Goal: Contribute content: Add original content to the website for others to see

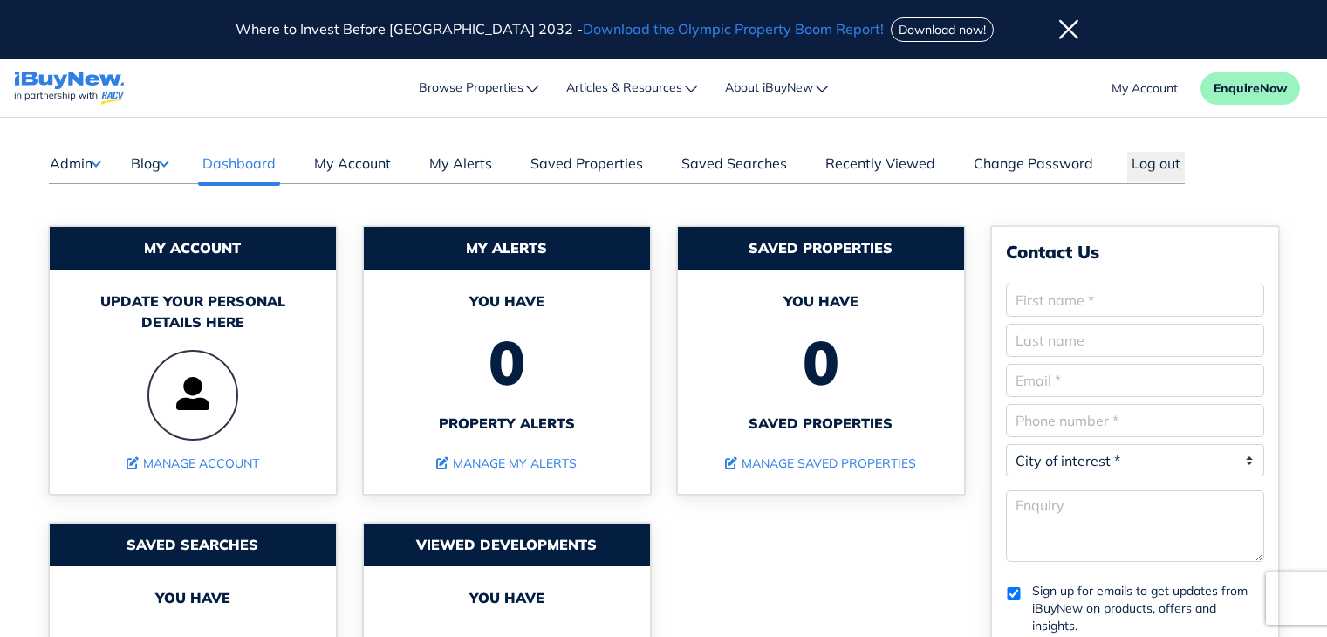
click at [140, 165] on button "Blog" at bounding box center [149, 163] width 38 height 23
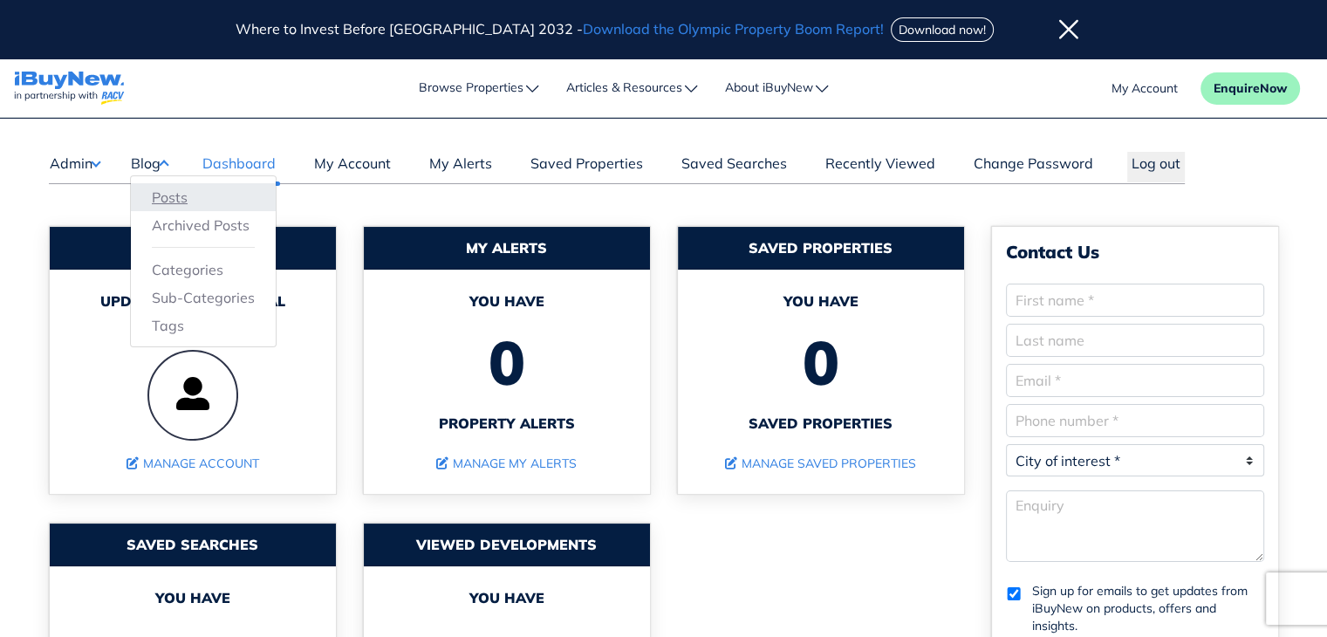
click at [174, 195] on link "Posts" at bounding box center [203, 197] width 103 height 21
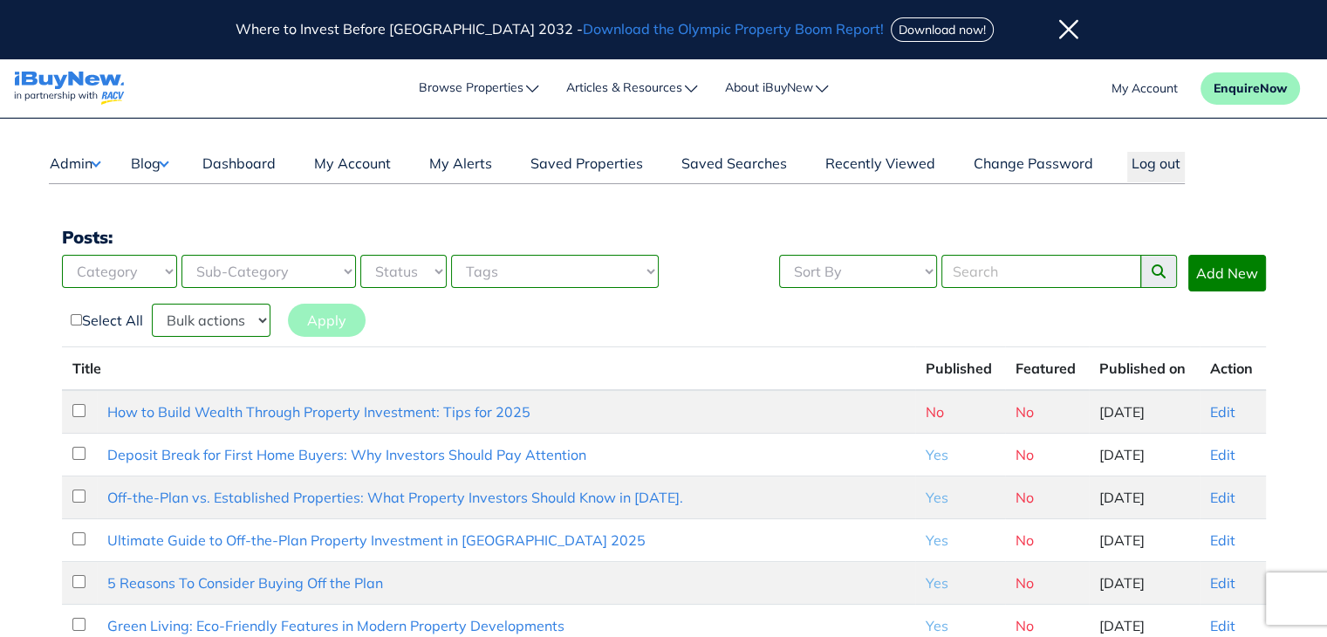
click at [1059, 24] on icon at bounding box center [1068, 30] width 19 height 22
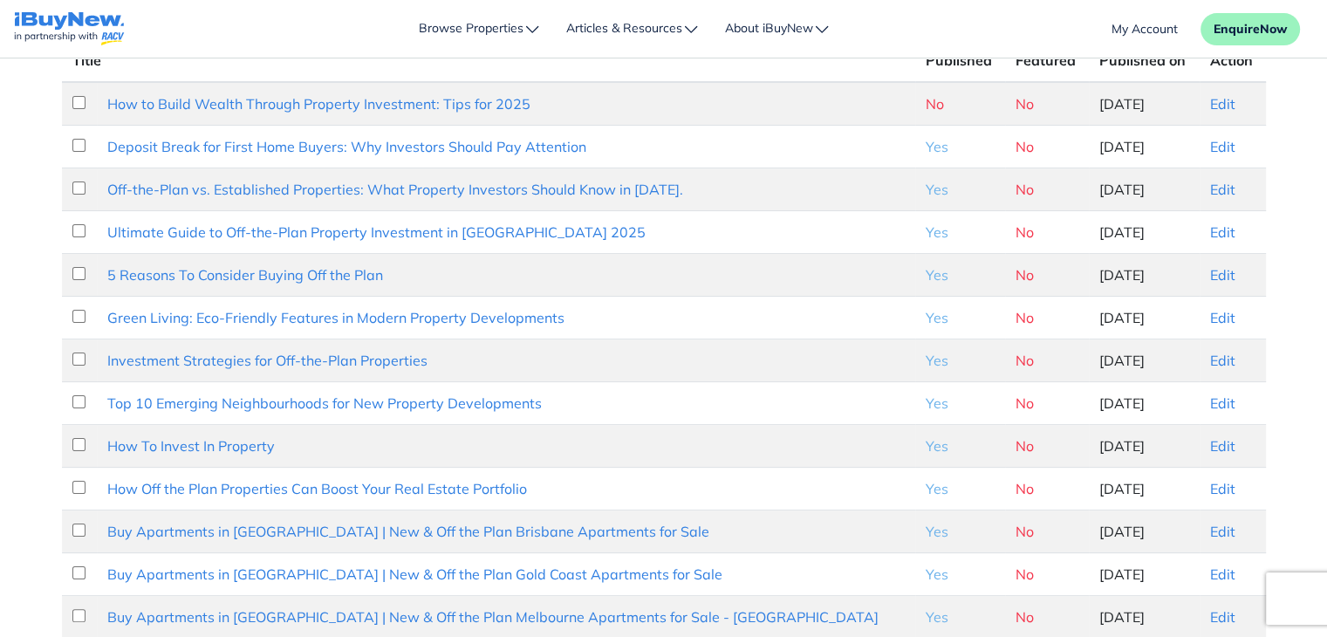
scroll to position [252, 0]
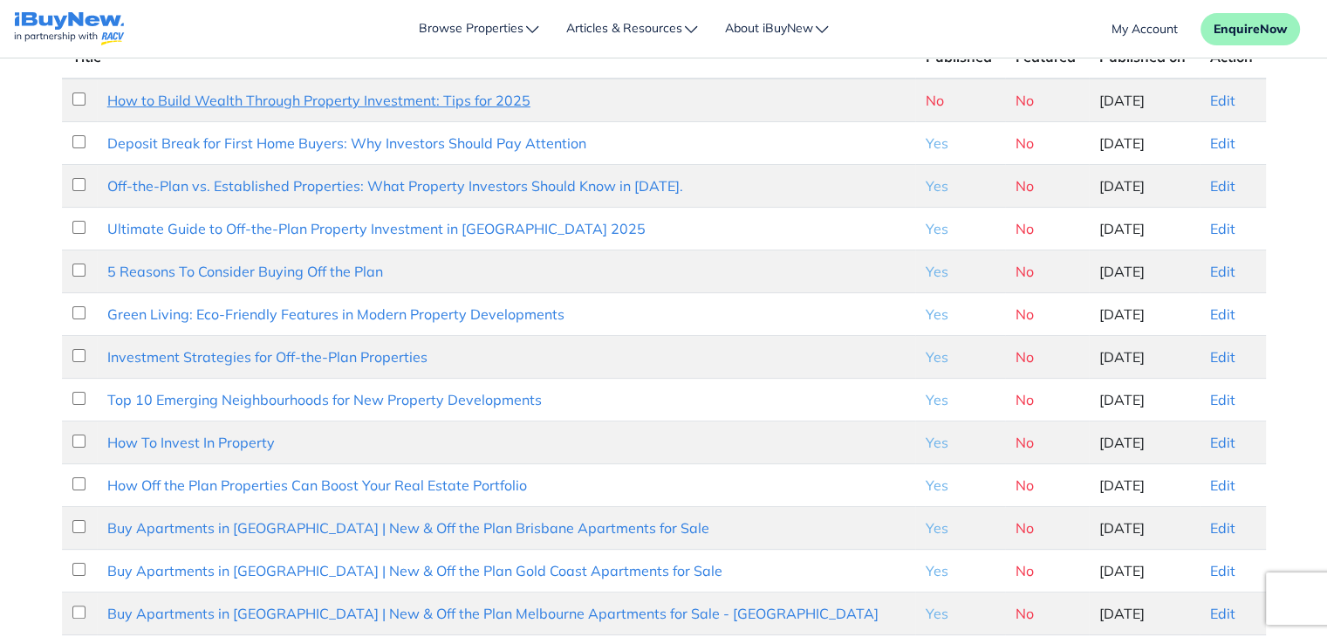
click at [304, 93] on link "How to Build Wealth Through Property Investment: Tips for 2025" at bounding box center [318, 100] width 423 height 17
click at [1218, 102] on link "Edit" at bounding box center [1222, 100] width 25 height 17
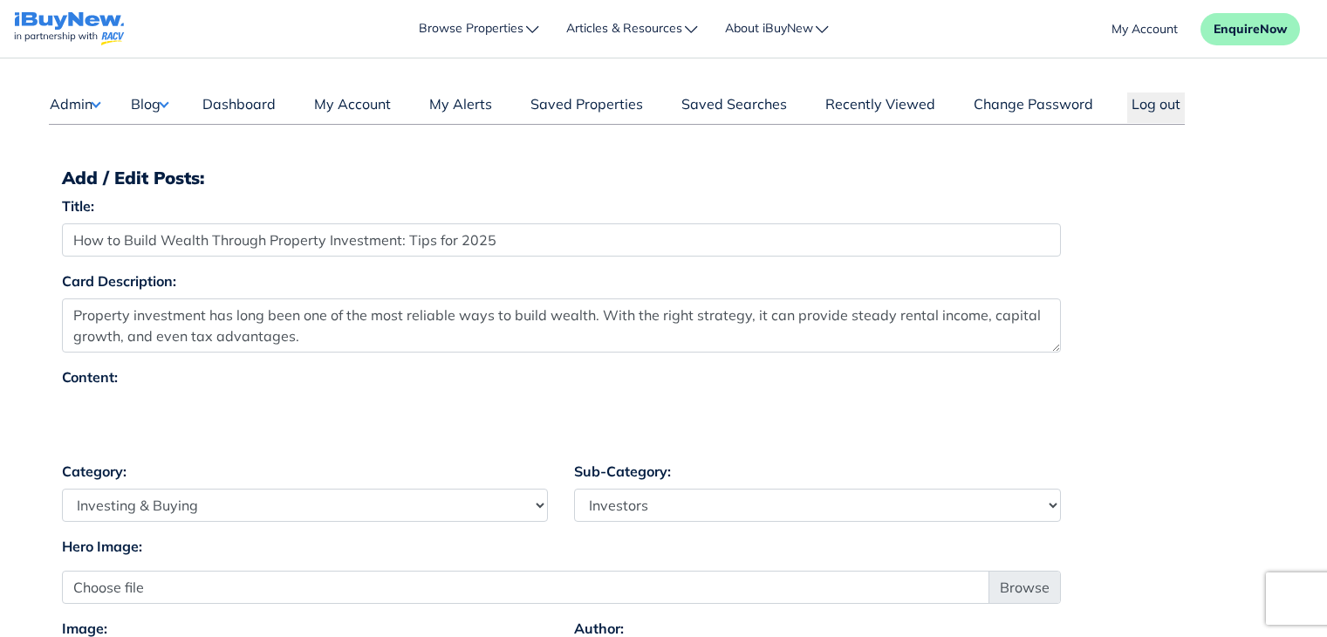
select select "4"
select select "17"
select select "1590"
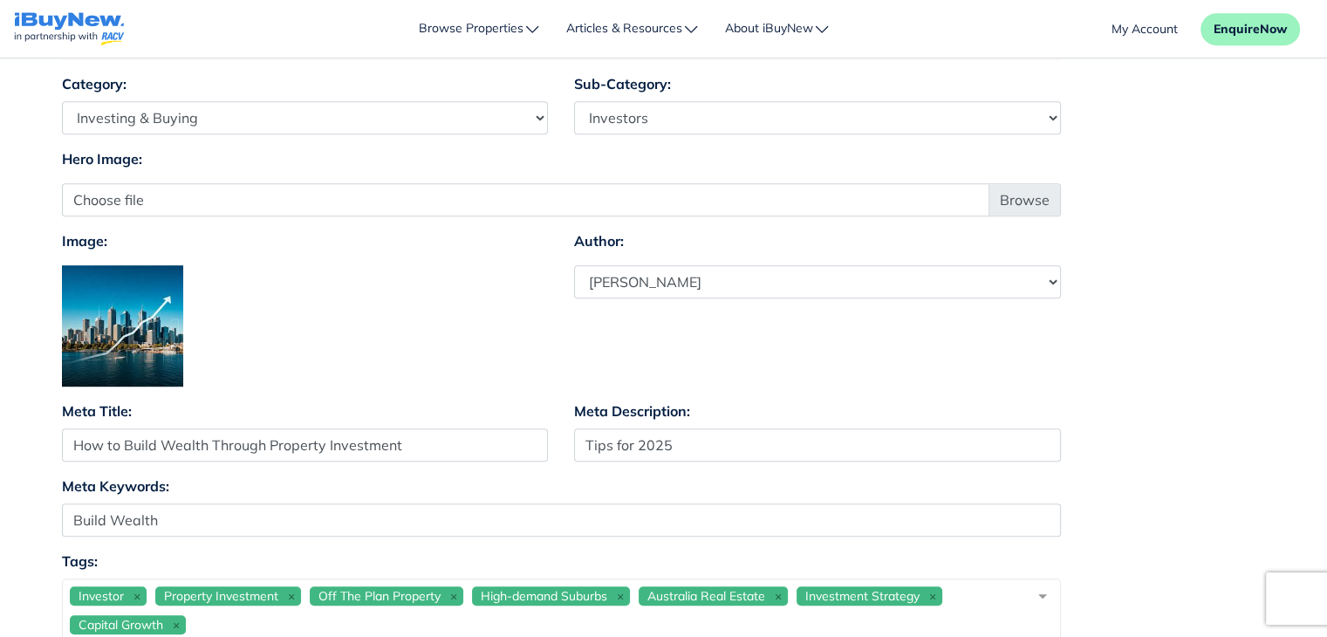
scroll to position [1036, 0]
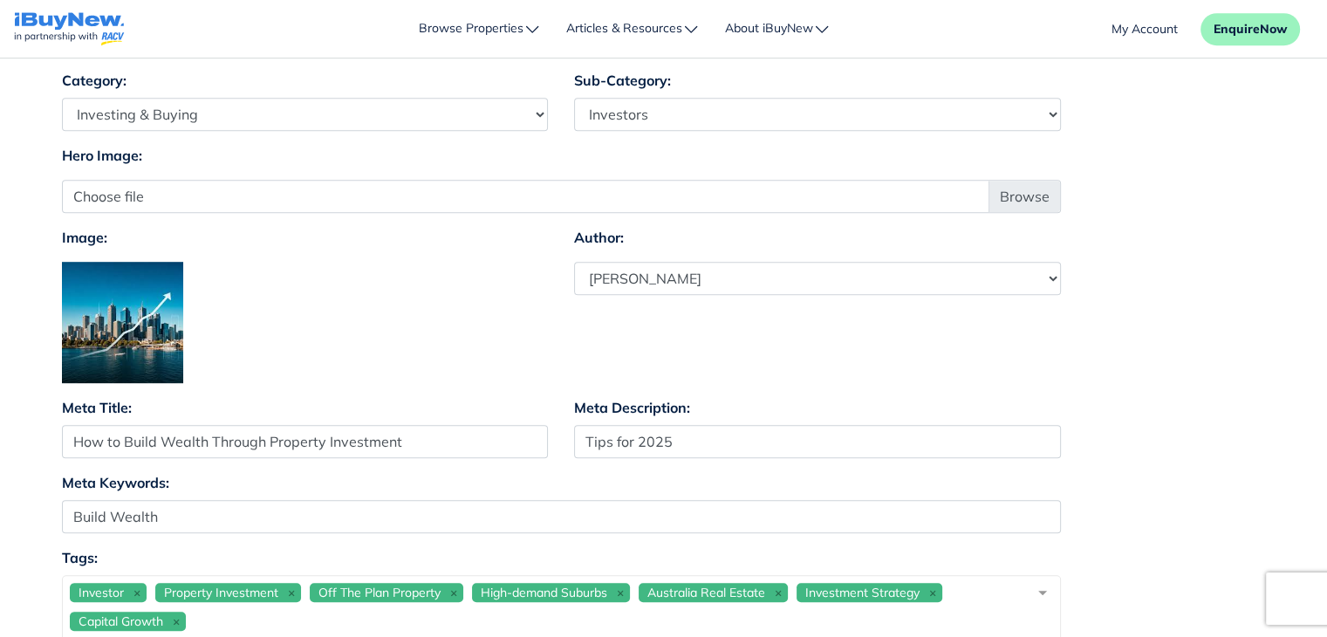
drag, startPoint x: 1336, startPoint y: 109, endPoint x: 1338, endPoint y: 297, distance: 188.4
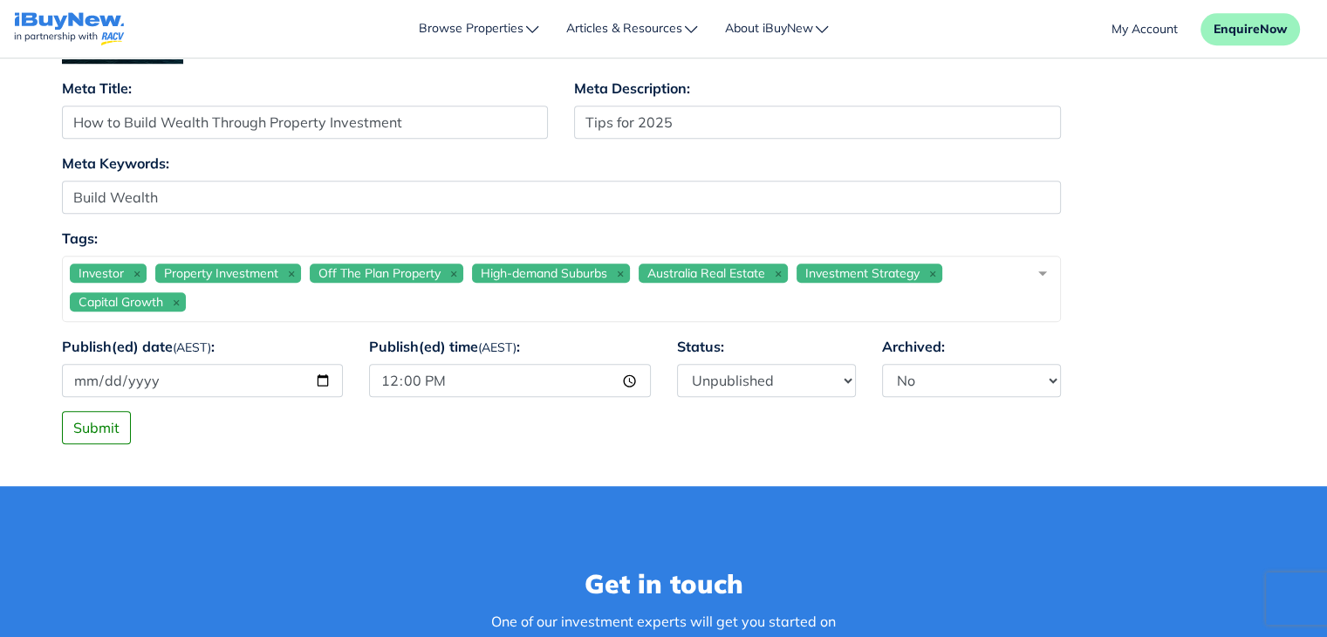
scroll to position [1363, 0]
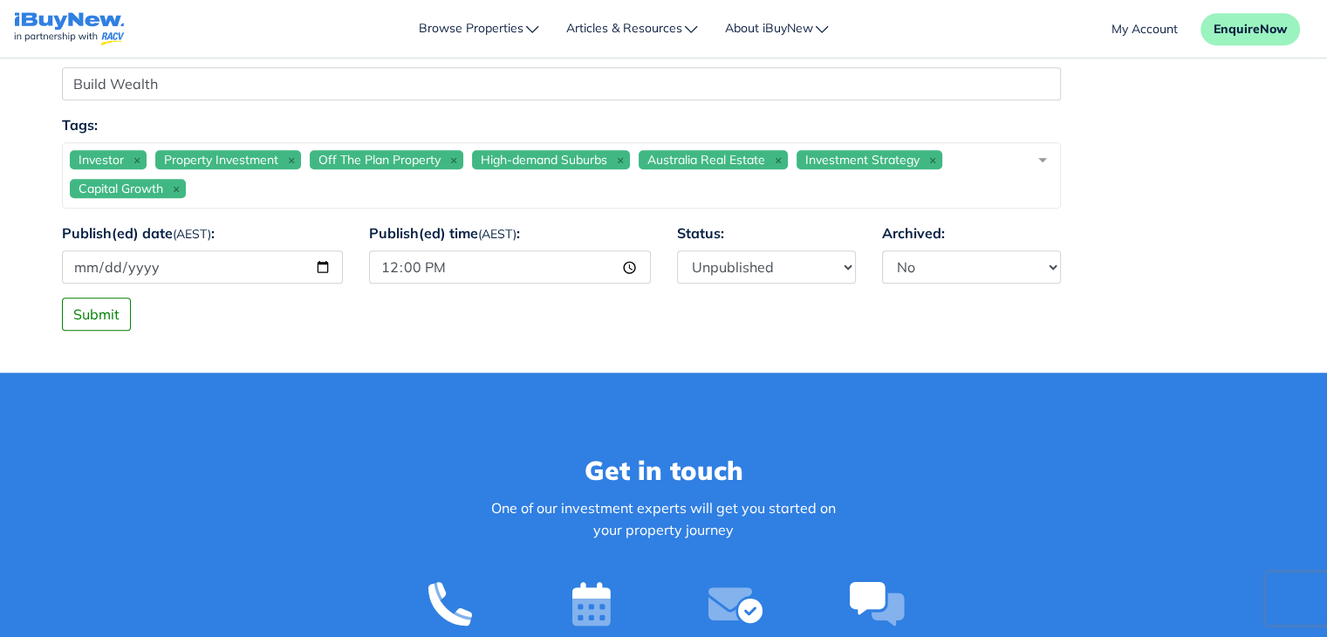
scroll to position [1446, 0]
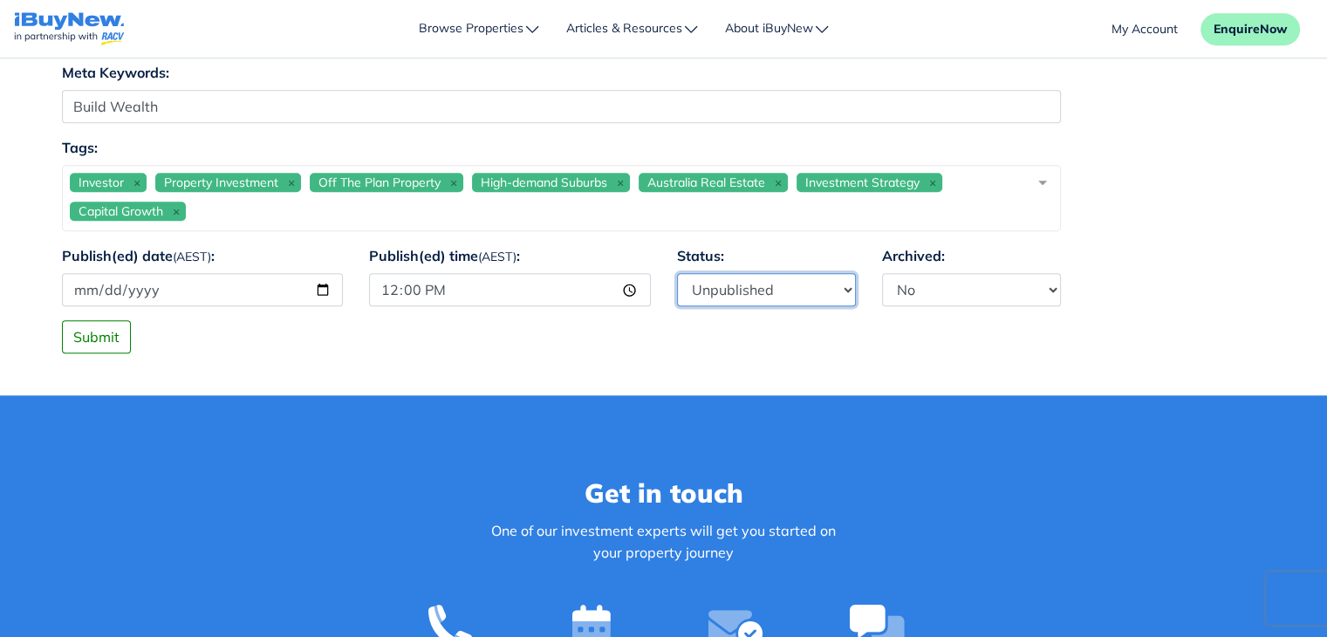
click at [842, 294] on select "Published Unpublished" at bounding box center [766, 289] width 179 height 33
click at [604, 342] on div "Submit" at bounding box center [664, 336] width 1230 height 33
click at [1105, 456] on div "Get in touch One of our investment experts will get you started on your propert…" at bounding box center [663, 576] width 1327 height 362
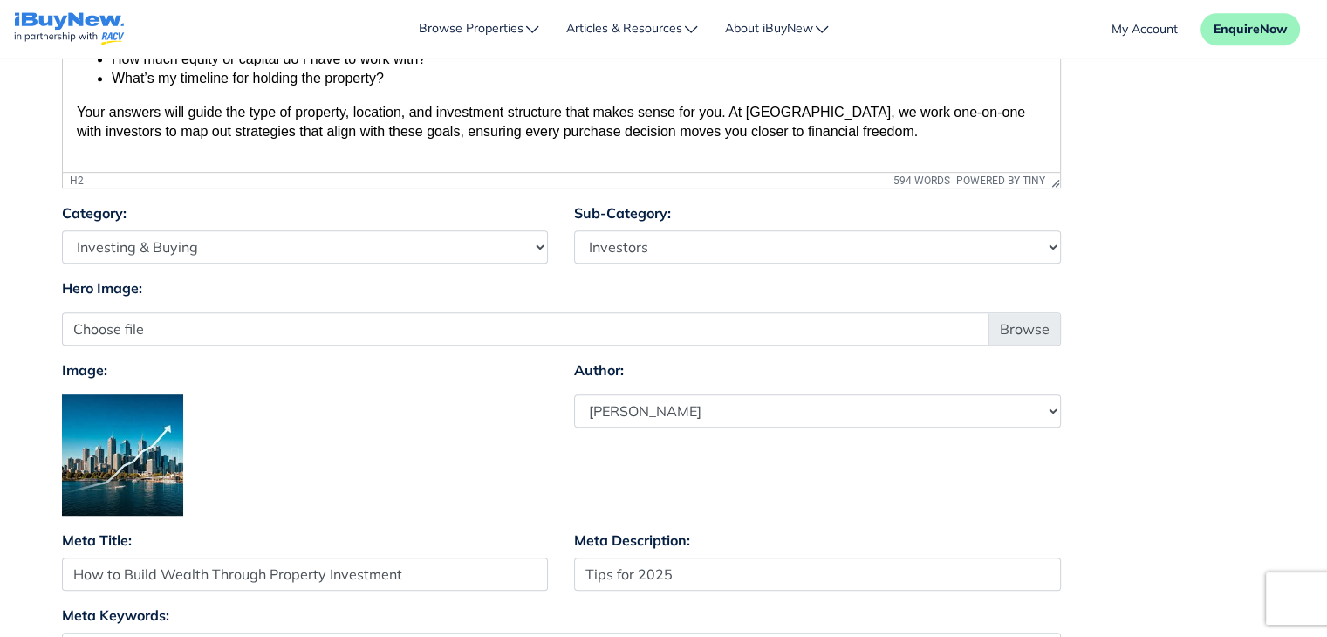
scroll to position [907, 0]
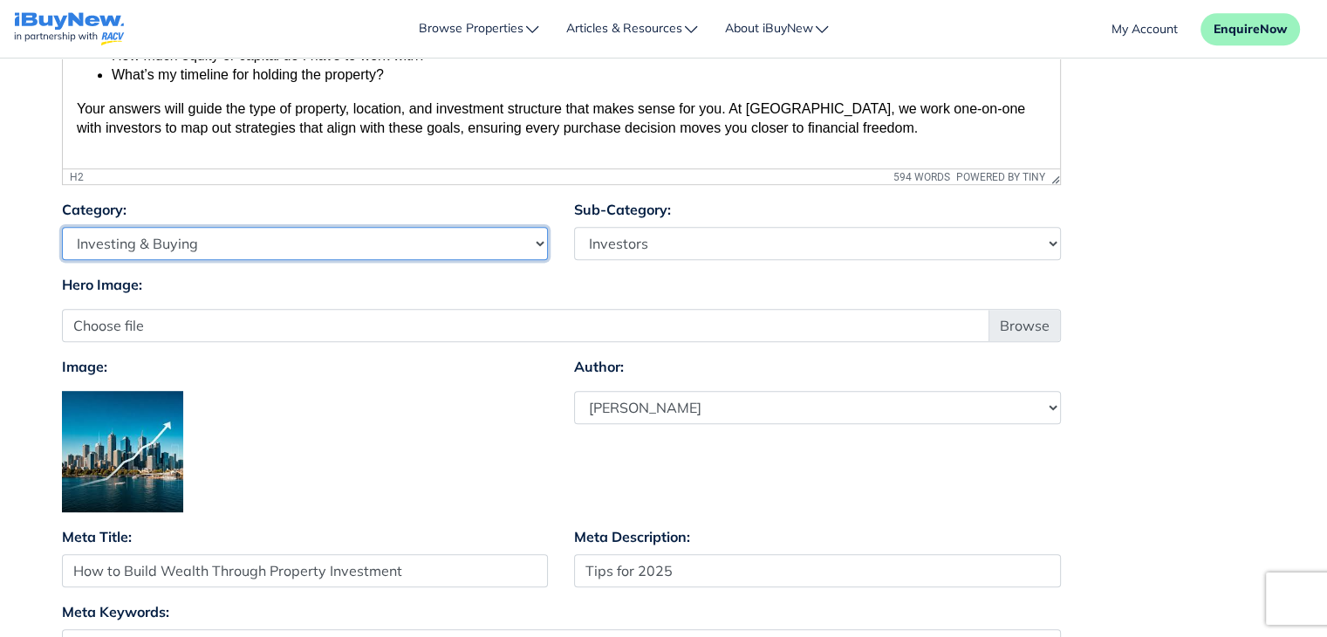
click at [539, 243] on select "Select Category Industry Outlooks Investing & Buying Tools & Calculators" at bounding box center [305, 243] width 487 height 33
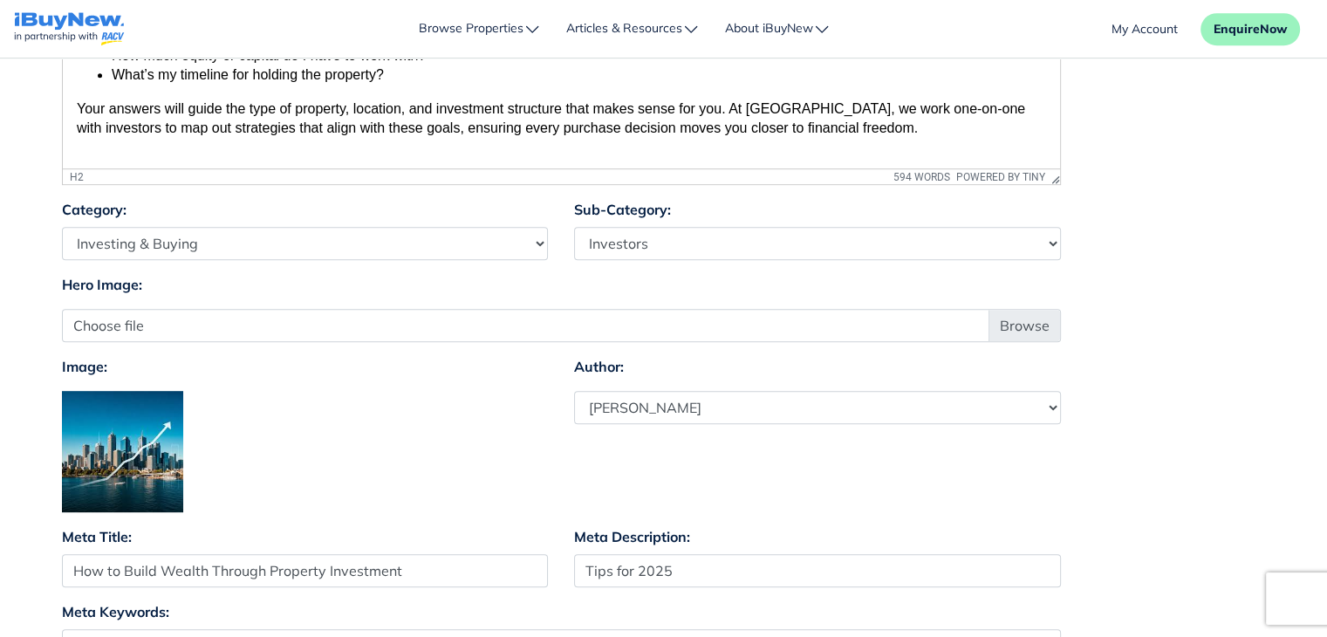
click at [652, 274] on div "Hero Image: Choose file" at bounding box center [561, 308] width 1025 height 68
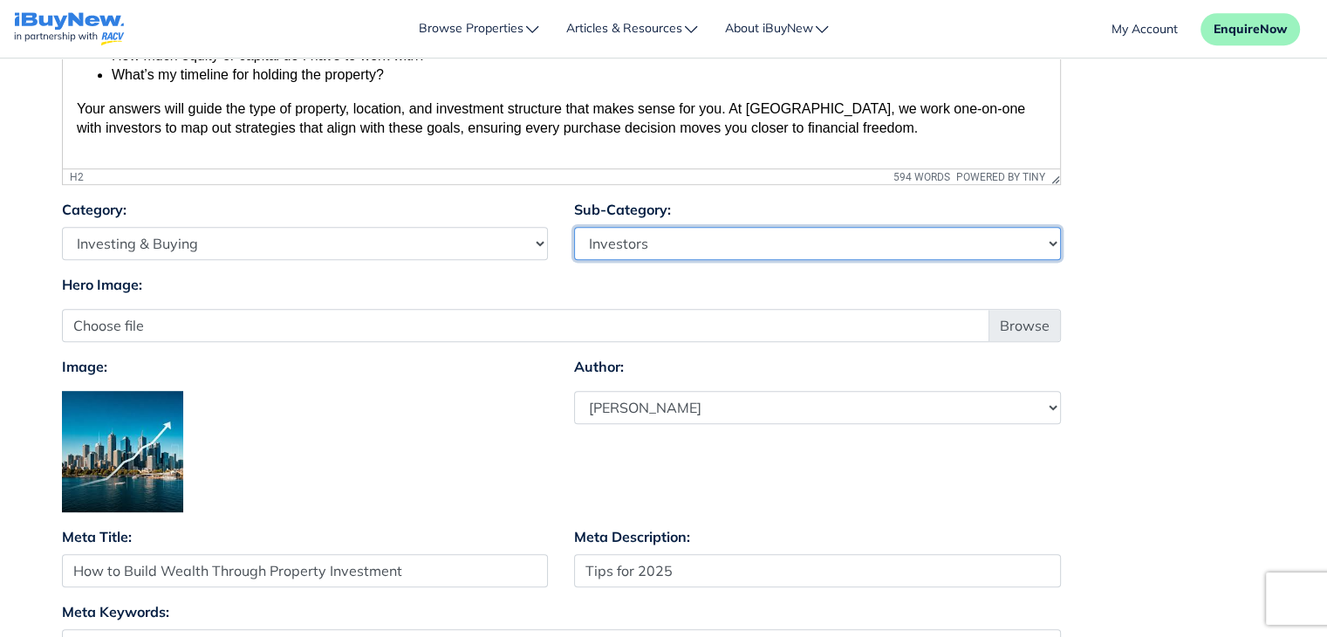
click at [802, 245] on select "Select Sub-Category First Home Buyers Upsizers Downsizers Investors Suburb Prof…" at bounding box center [817, 243] width 487 height 33
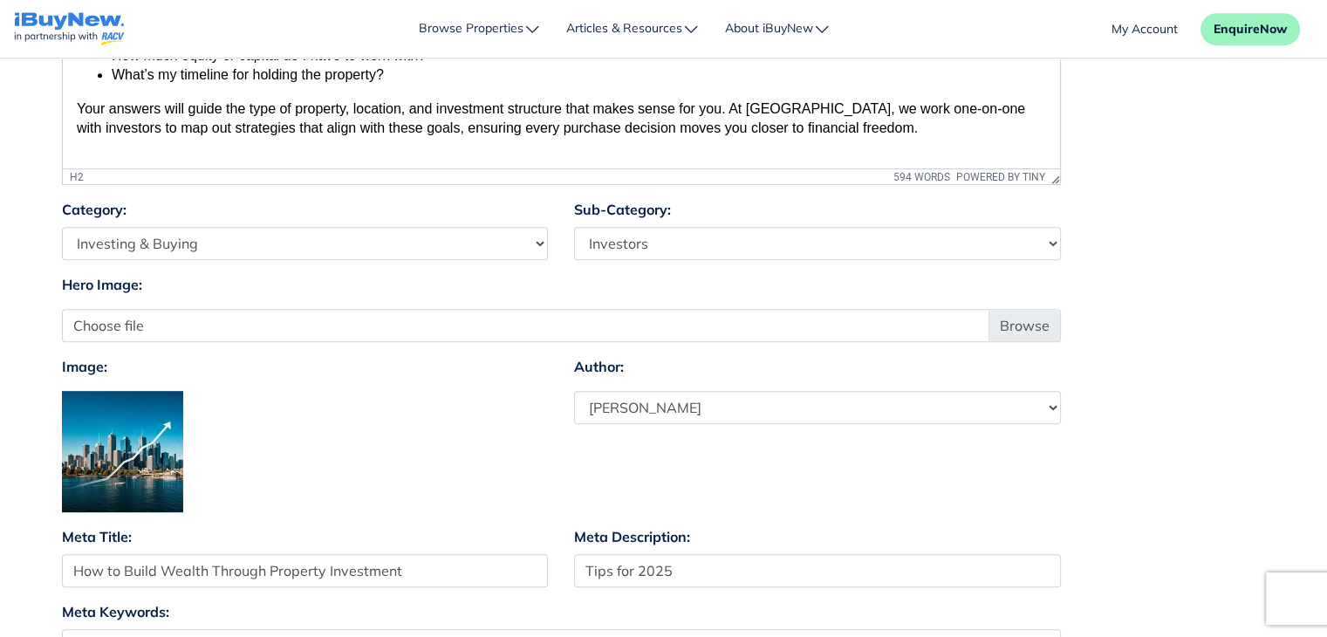
click at [819, 274] on div "Hero Image: Choose file" at bounding box center [561, 308] width 1025 height 68
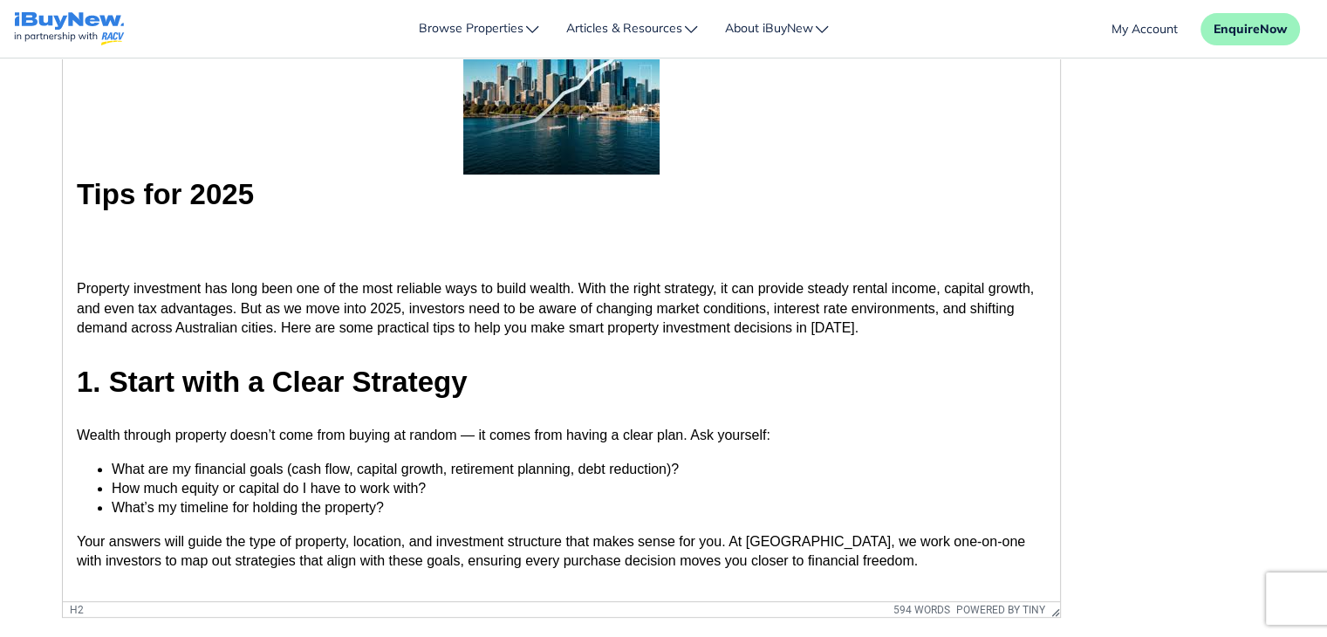
scroll to position [0, 0]
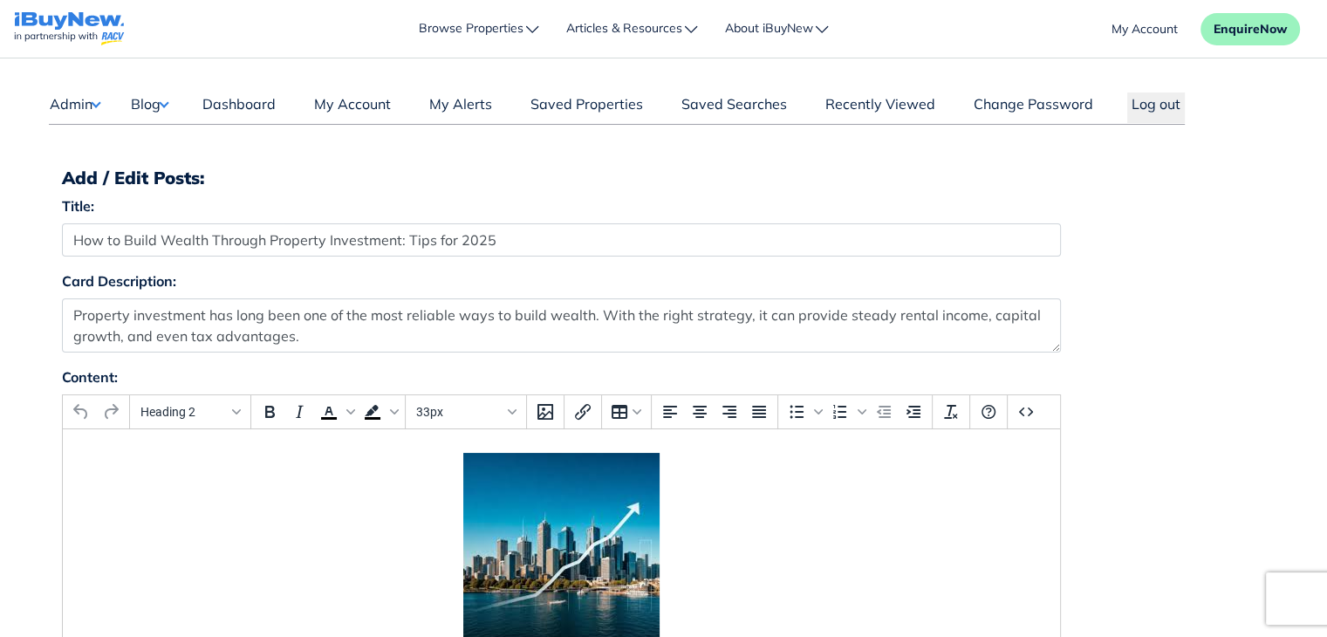
click at [164, 99] on button "Blog" at bounding box center [149, 103] width 38 height 23
click at [177, 131] on link "Posts" at bounding box center [203, 137] width 103 height 21
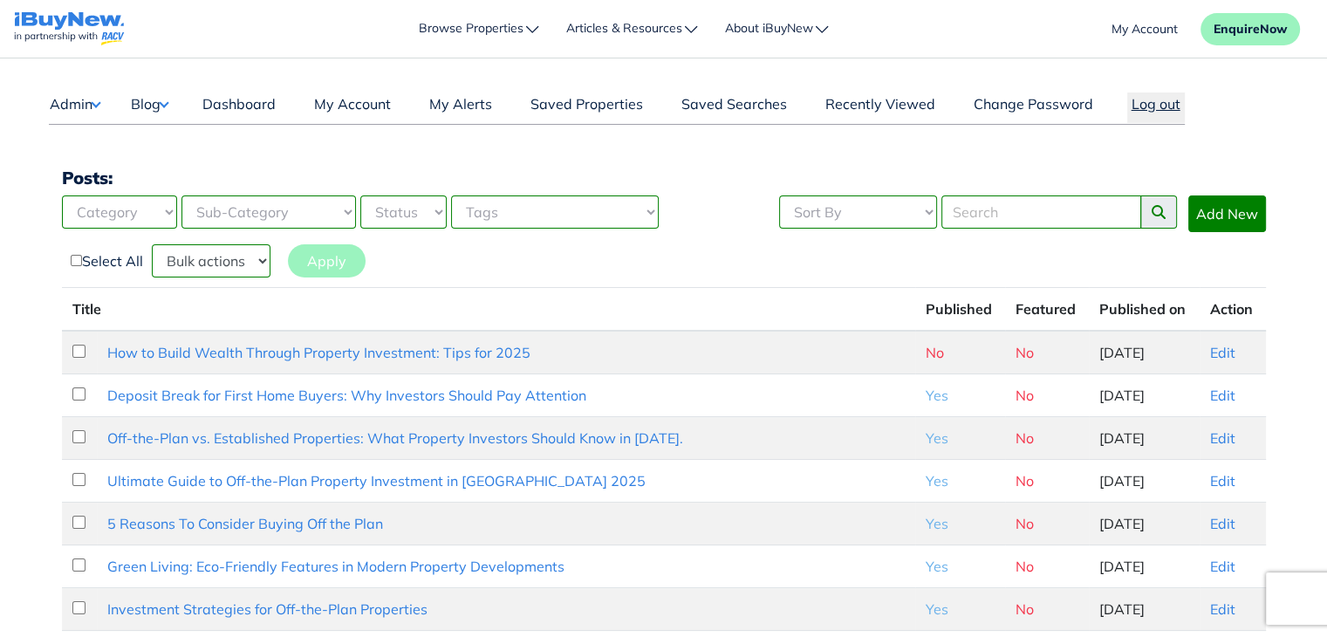
click at [1149, 110] on button "Log out" at bounding box center [1156, 107] width 58 height 31
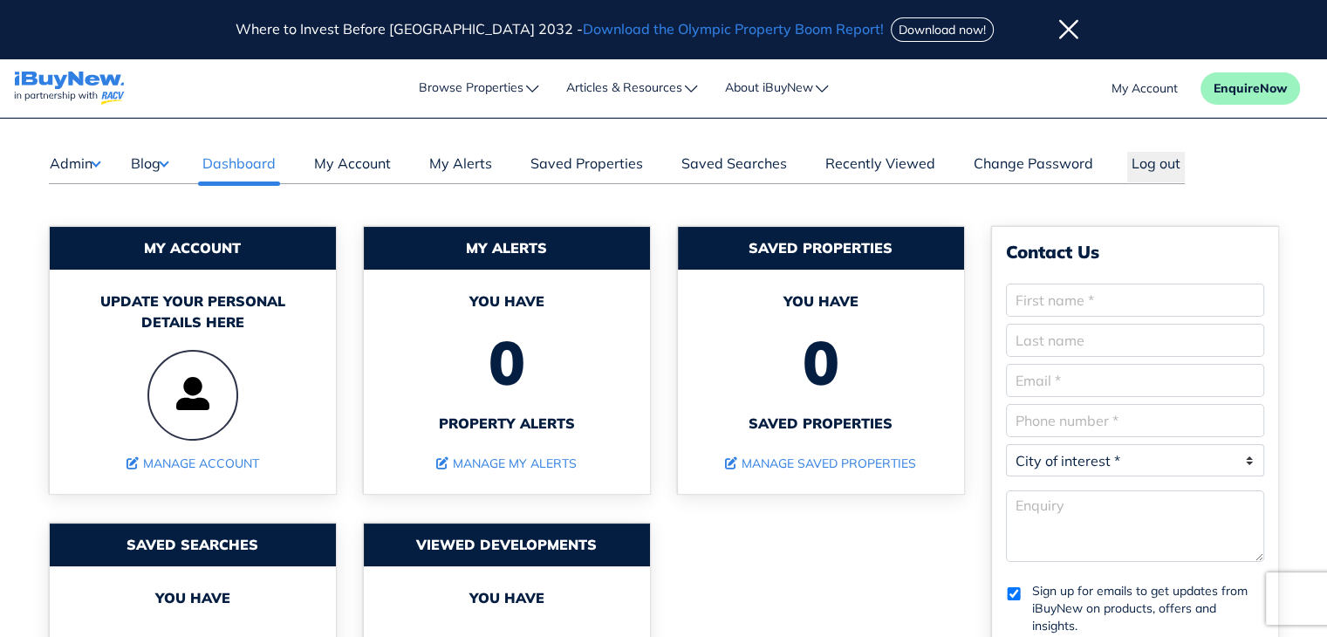
click at [167, 165] on button "Blog" at bounding box center [149, 163] width 38 height 23
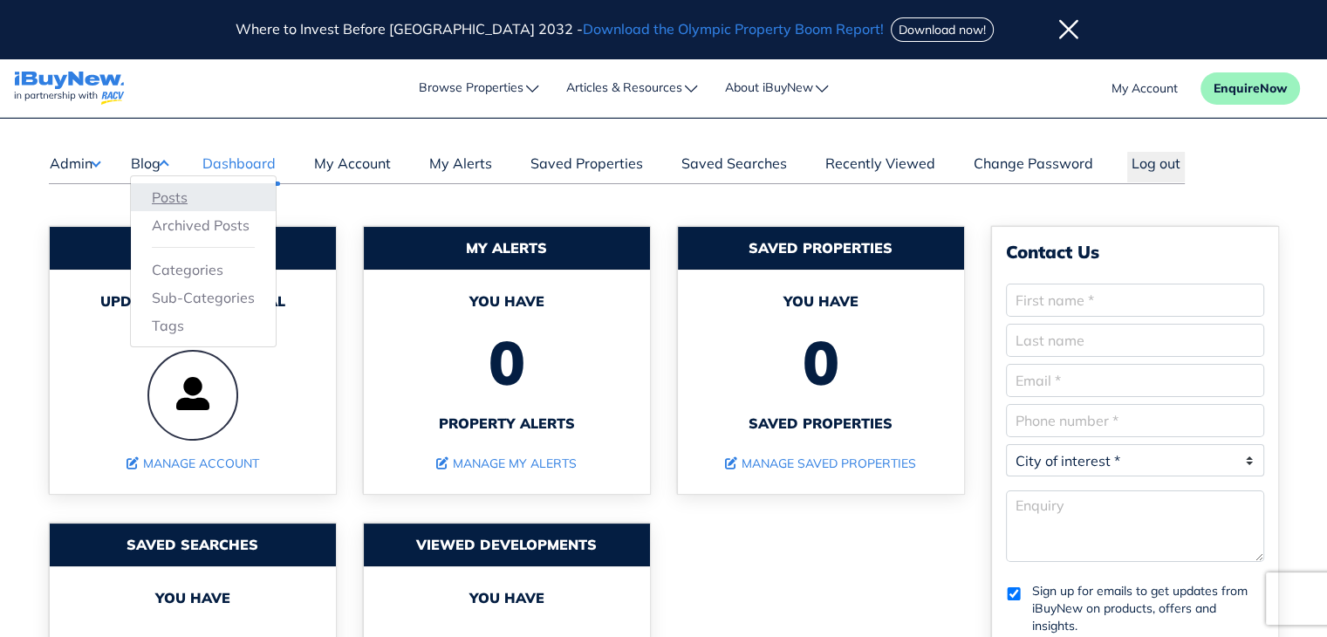
click at [176, 195] on link "Posts" at bounding box center [203, 197] width 103 height 21
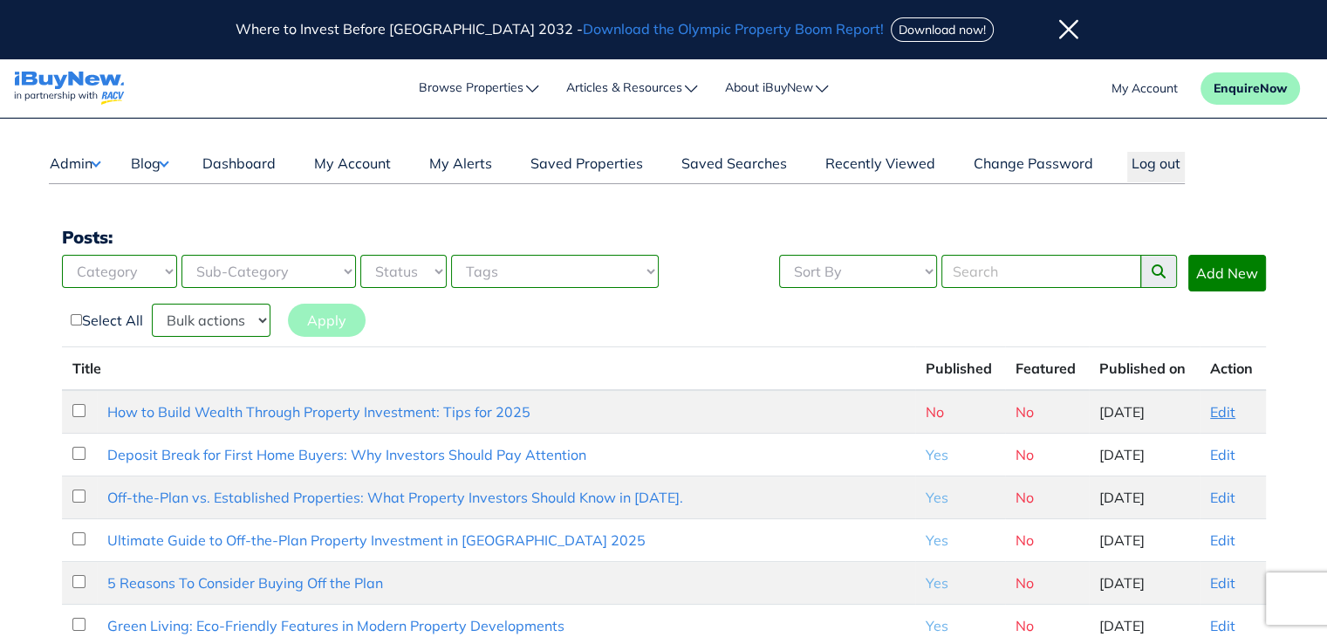
click at [1219, 414] on link "Edit" at bounding box center [1222, 411] width 25 height 17
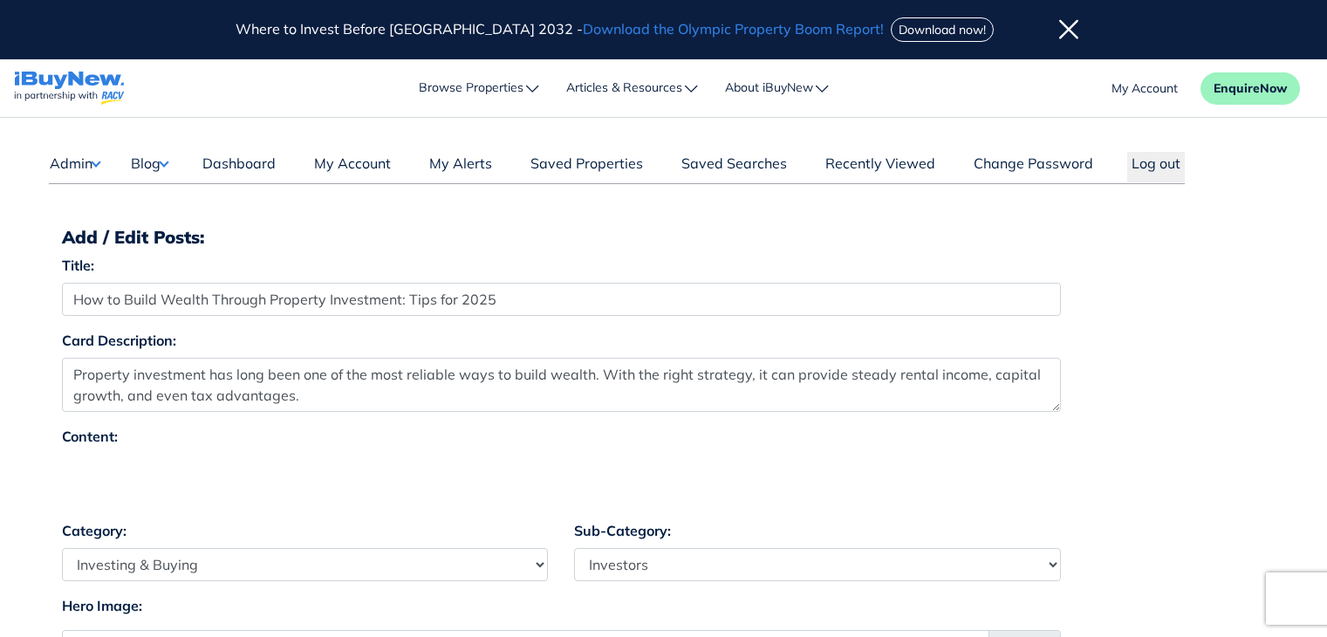
select select "4"
select select "17"
select select "1590"
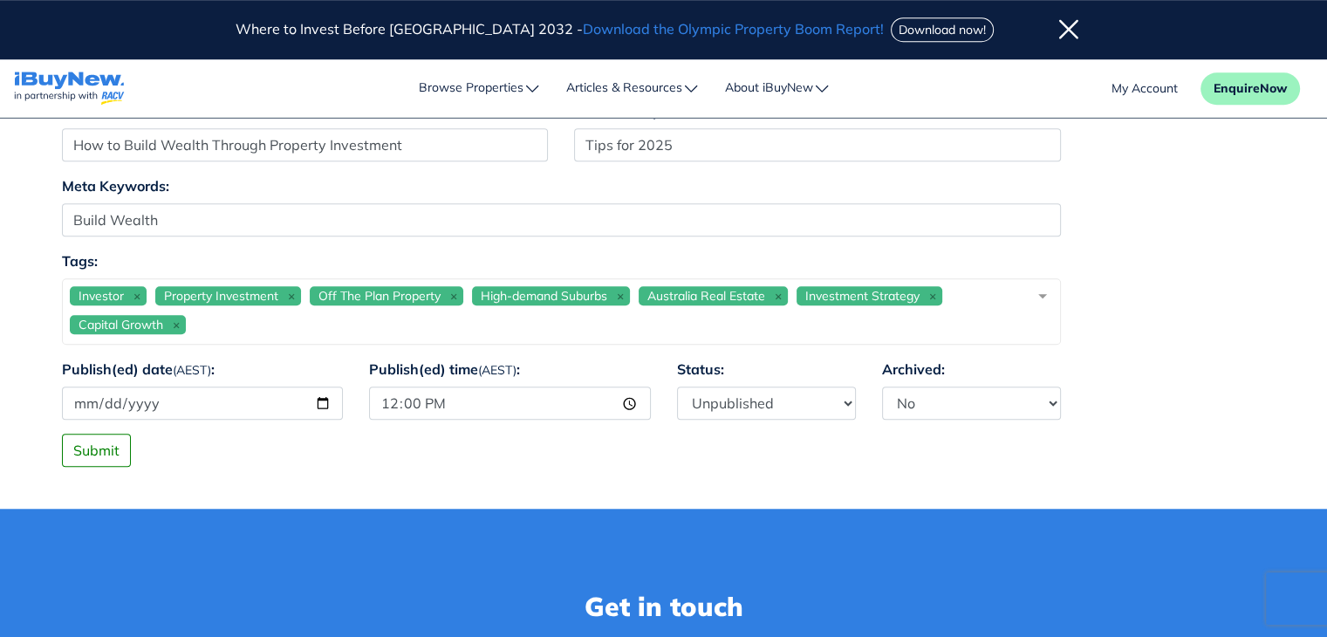
scroll to position [1395, 0]
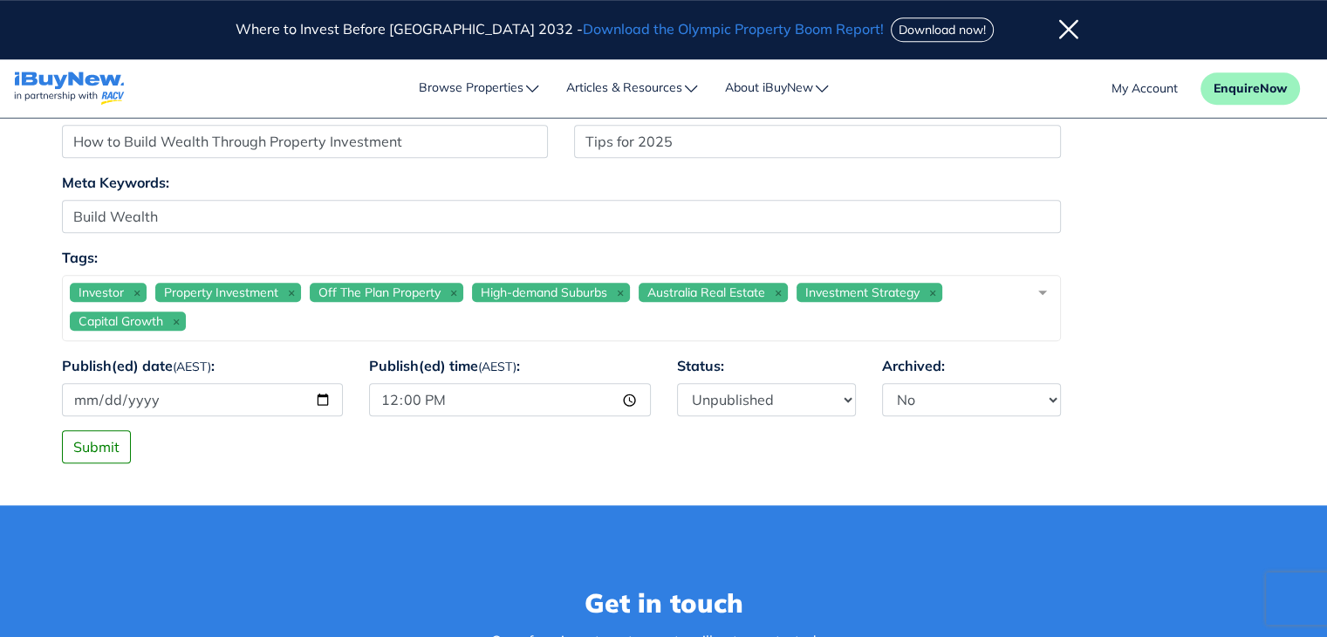
drag, startPoint x: 1339, startPoint y: 113, endPoint x: 1339, endPoint y: 362, distance: 249.4
click at [1326, 362] on html "Where to Invest Before Brisbane 2032 - Download the Olympic Property Boom Repor…" at bounding box center [663, 369] width 1327 height 3528
click at [733, 396] on select "Published Unpublished" at bounding box center [766, 399] width 179 height 33
select select "1"
click at [677, 383] on select "Published Unpublished" at bounding box center [766, 399] width 179 height 33
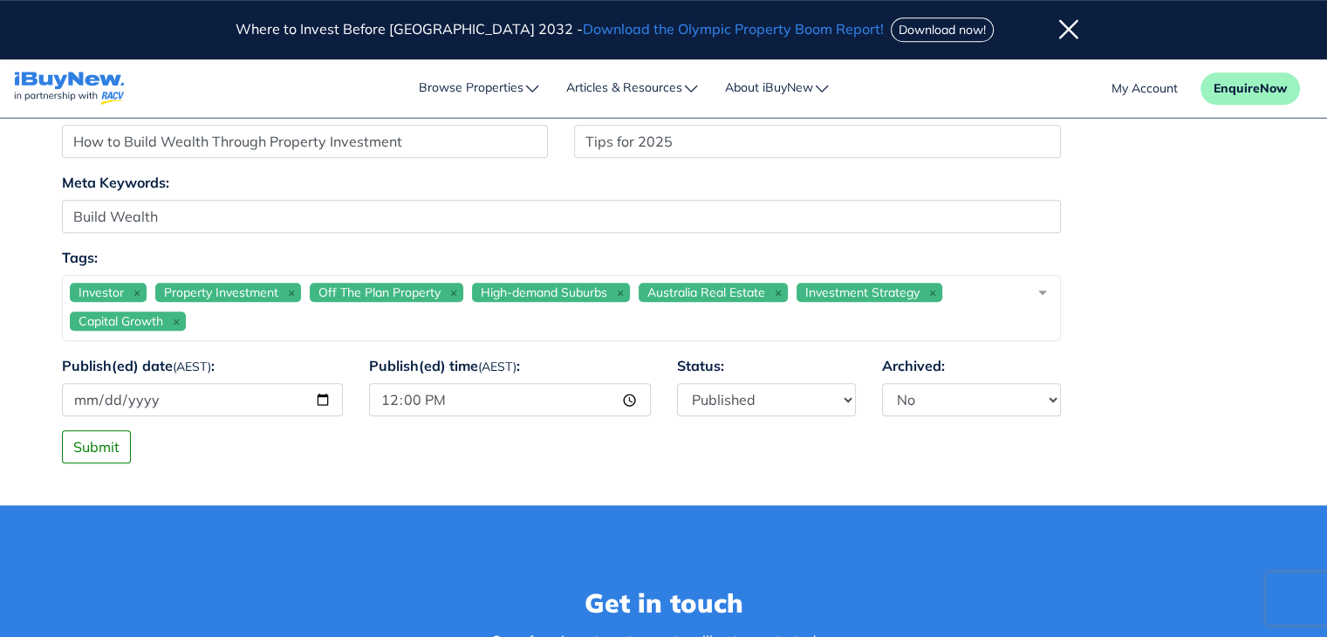
click at [120, 450] on button "Submit" at bounding box center [96, 446] width 69 height 33
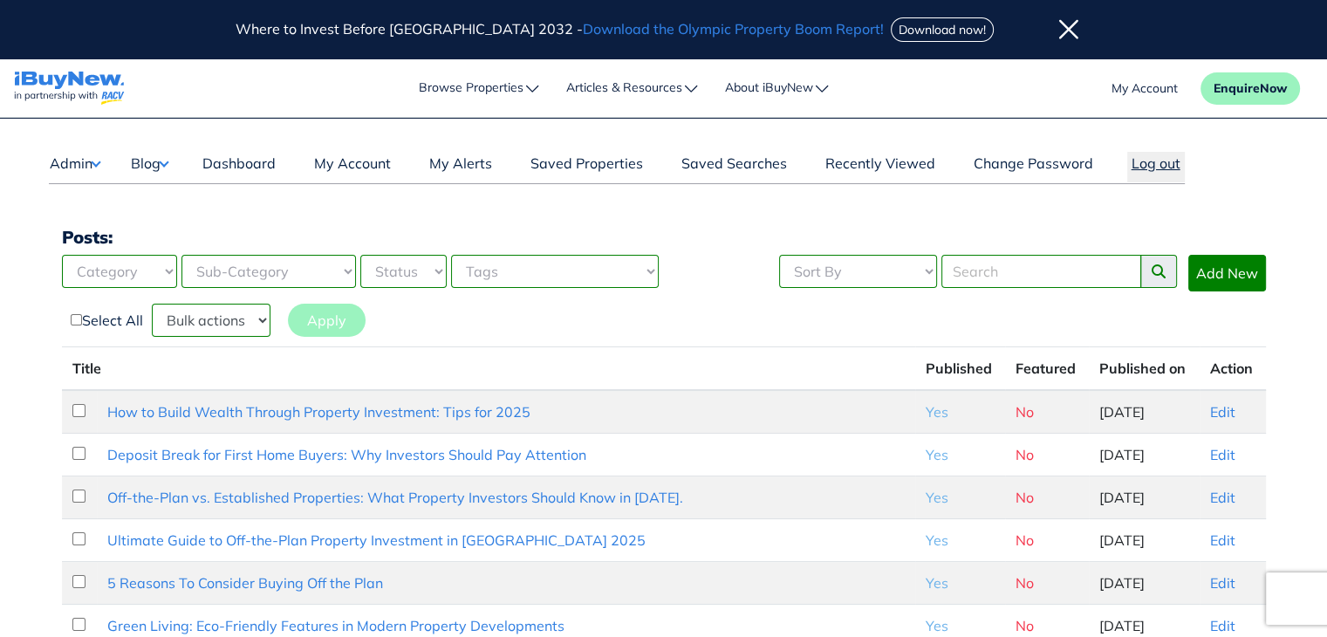
click at [1156, 159] on button "Log out" at bounding box center [1156, 167] width 58 height 31
